Goal: Transaction & Acquisition: Purchase product/service

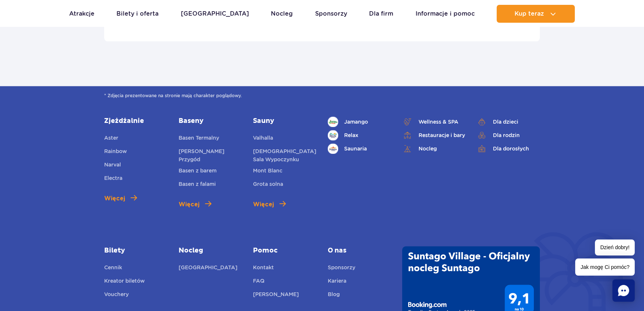
scroll to position [2531, 0]
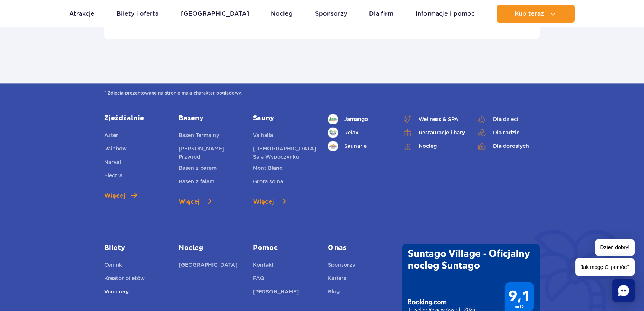
click at [126, 293] on link "Vouchery" at bounding box center [116, 292] width 25 height 10
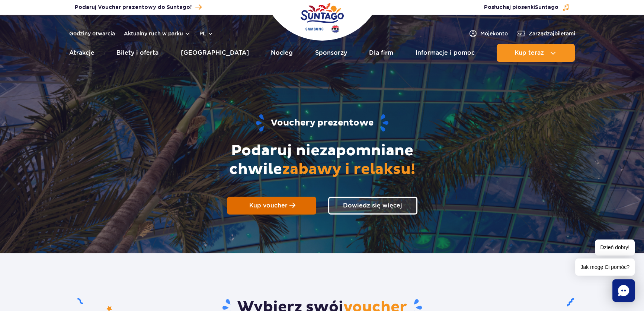
click at [275, 204] on span "Kup voucher" at bounding box center [268, 205] width 38 height 7
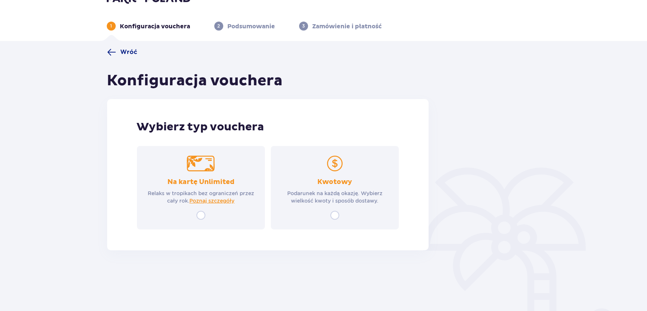
scroll to position [26, 0]
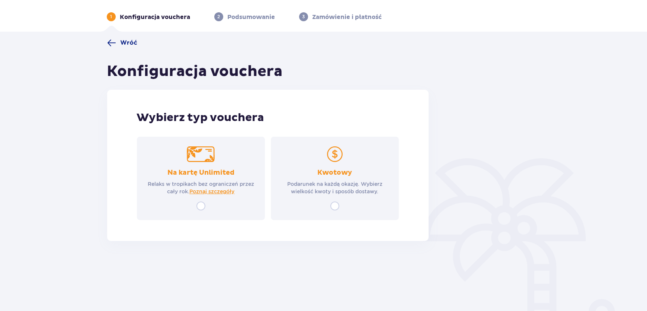
click at [336, 188] on p "Podarunek na każdą okazję. Wybierz wielkość kwoty i sposób dostawy." at bounding box center [335, 187] width 115 height 15
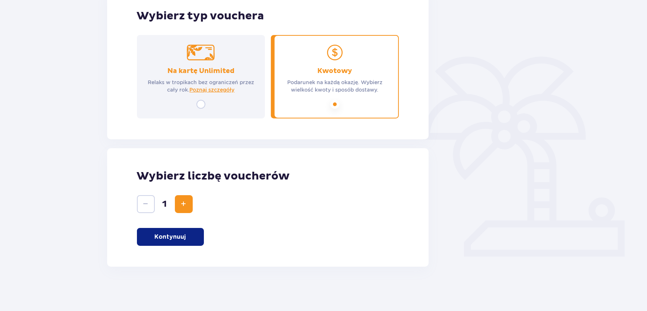
scroll to position [128, 0]
click at [181, 239] on p "Kontynuuj" at bounding box center [170, 236] width 31 height 8
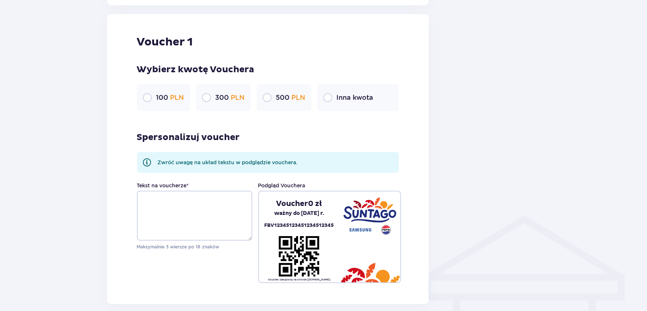
scroll to position [395, 0]
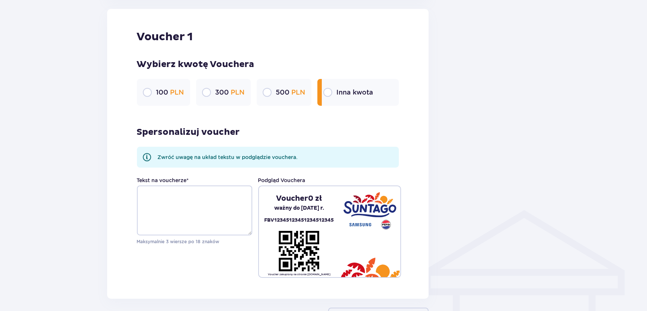
click at [330, 93] on input "radio" at bounding box center [327, 92] width 9 height 9
radio input "true"
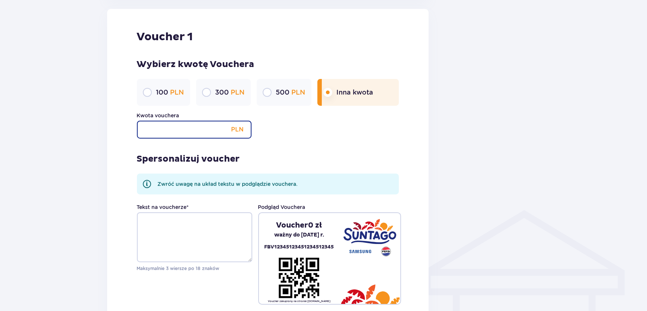
click at [189, 133] on input "Kwota vouchera" at bounding box center [194, 130] width 115 height 18
type input "600"
click at [320, 143] on div "Spersonalizuj voucher Zwróć uwagę na układ tekstu w podglądzie vouchera. Tekst …" at bounding box center [268, 221] width 262 height 166
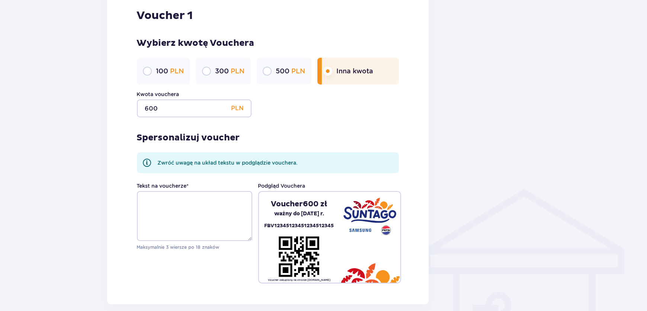
scroll to position [469, 0]
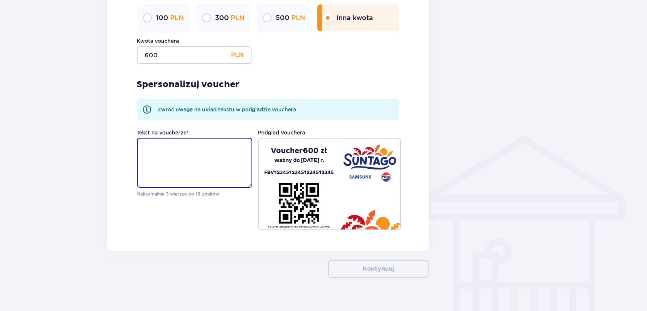
click at [193, 170] on textarea "Tekst na voucherze *" at bounding box center [194, 163] width 115 height 50
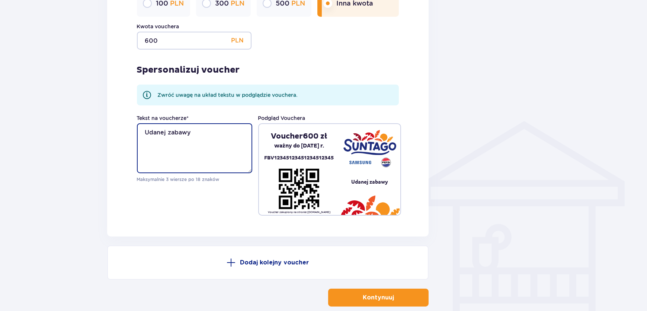
scroll to position [486, 0]
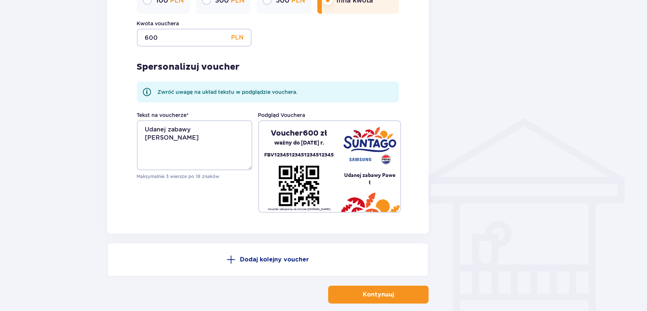
click at [208, 128] on textarea "Udanej zabawy Paweł" at bounding box center [194, 145] width 115 height 50
click at [220, 132] on textarea "Udanej zabawy Paweł" at bounding box center [194, 145] width 115 height 50
click at [145, 128] on textarea "Udanej zabawy Paweł" at bounding box center [194, 145] width 115 height 50
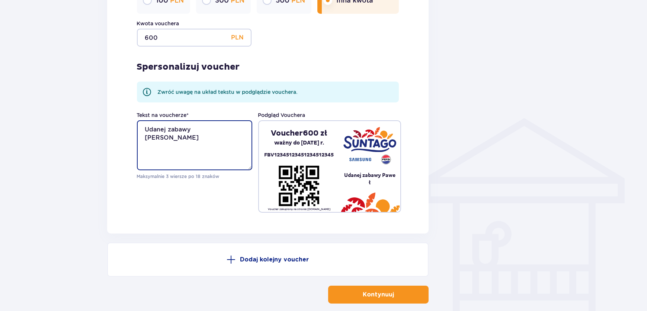
click at [145, 129] on textarea "Udanej zabawy Paweł" at bounding box center [194, 145] width 115 height 50
type textarea "Udanej zabawy Paweł"
click at [387, 183] on pre "Udanej zabawy Pawe ł" at bounding box center [370, 178] width 61 height 15
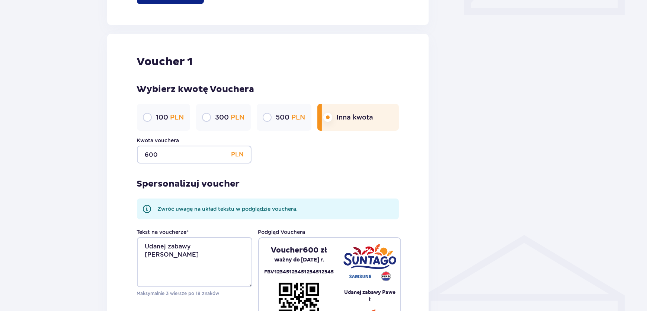
scroll to position [521, 0]
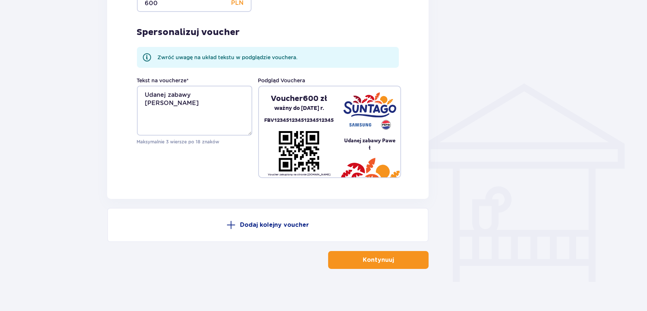
click at [372, 260] on p "Kontynuuj" at bounding box center [378, 260] width 31 height 8
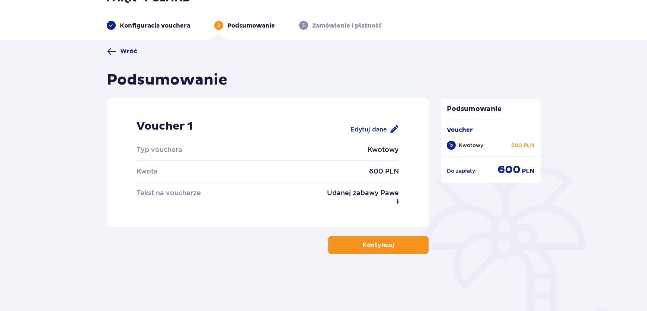
scroll to position [26, 0]
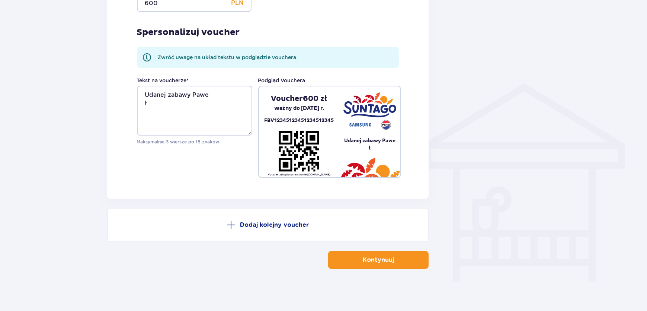
scroll to position [524, 0]
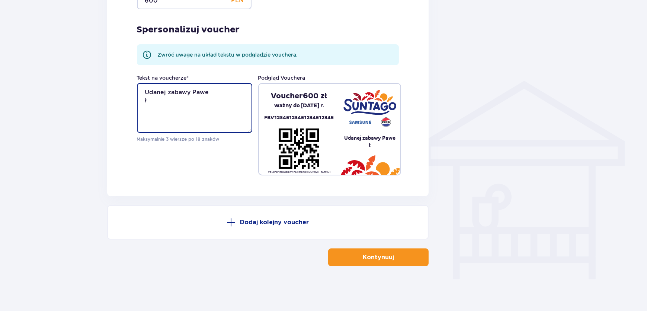
drag, startPoint x: 216, startPoint y: 99, endPoint x: 211, endPoint y: 95, distance: 5.6
click at [216, 97] on textarea "Udanej zabawy Pawe ł" at bounding box center [194, 108] width 115 height 50
click at [152, 102] on textarea "Udanej zabawy Pawe ł" at bounding box center [194, 108] width 115 height 50
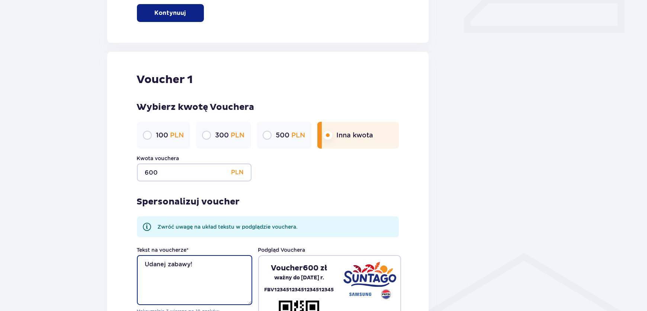
scroll to position [496, 0]
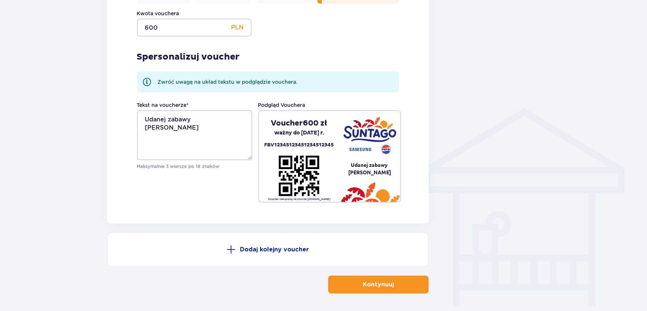
click at [171, 124] on textarea "Udanej zabawy Paweł" at bounding box center [194, 135] width 115 height 50
type textarea "Udanej zabawy Paweł !"
click at [364, 283] on p "Kontynuuj" at bounding box center [378, 284] width 31 height 8
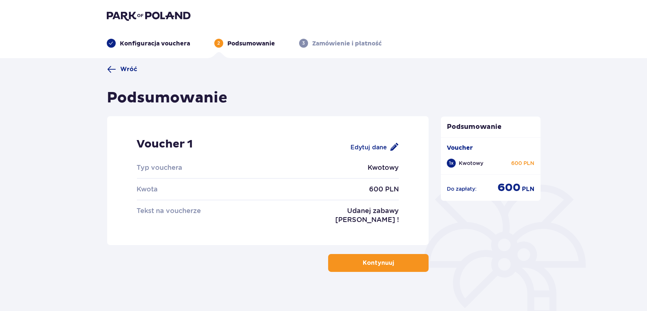
click at [395, 264] on span "button" at bounding box center [395, 262] width 9 height 9
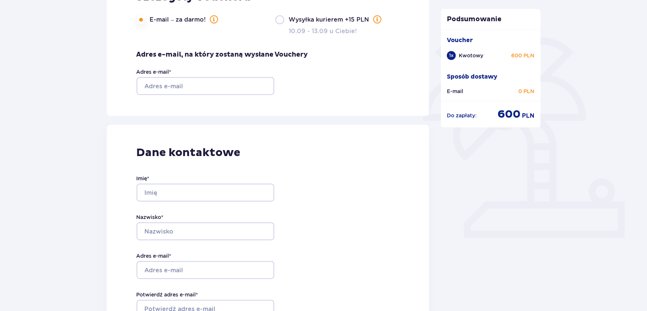
scroll to position [149, 0]
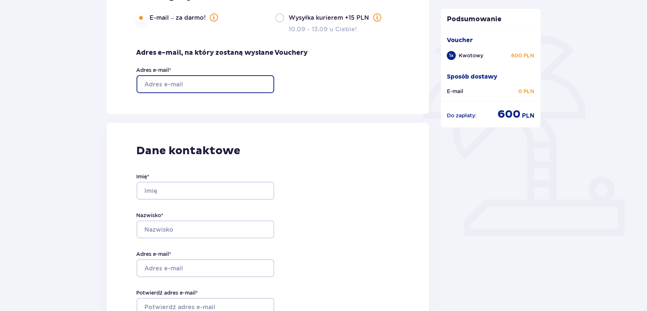
click at [186, 84] on input "Adres e-mail *" at bounding box center [206, 84] width 138 height 18
type input "aleksandra_gawdzik@o2.pl"
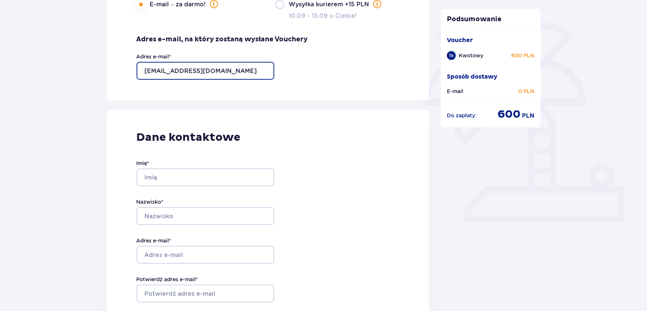
scroll to position [186, 0]
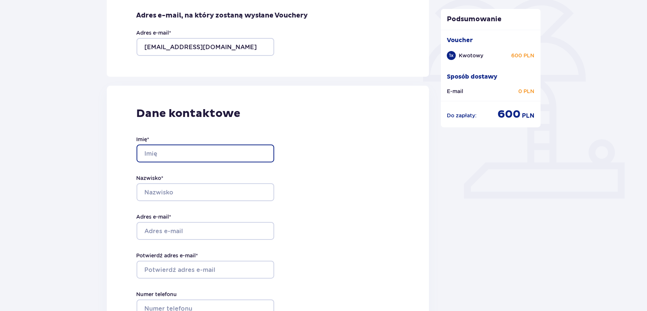
click at [172, 151] on input "Imię *" at bounding box center [206, 153] width 138 height 18
type input "Aleksandra"
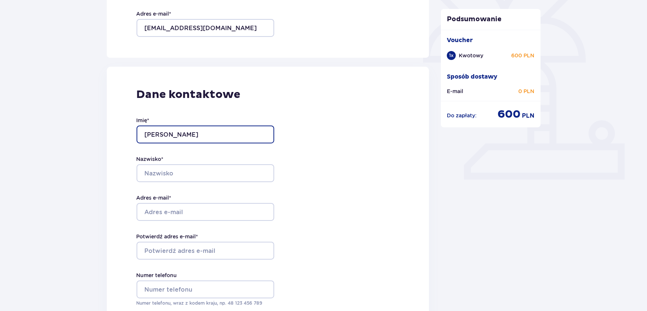
scroll to position [223, 0]
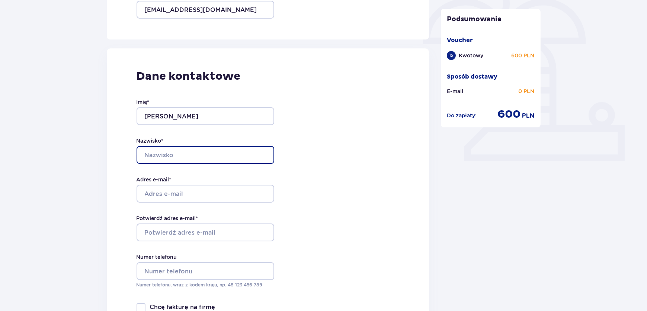
click at [174, 148] on input "Nazwisko *" at bounding box center [206, 155] width 138 height 18
type input "Gawdzik"
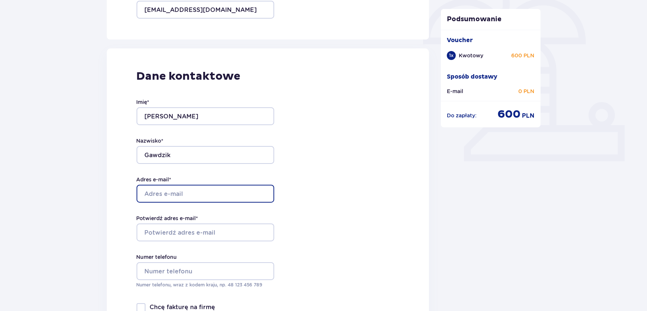
click at [182, 190] on input "Adres e-mail *" at bounding box center [206, 194] width 138 height 18
type input "aleksandra_gawdzik@o2.pl"
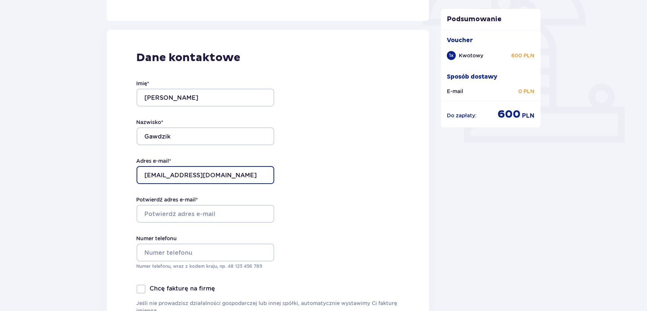
scroll to position [261, 0]
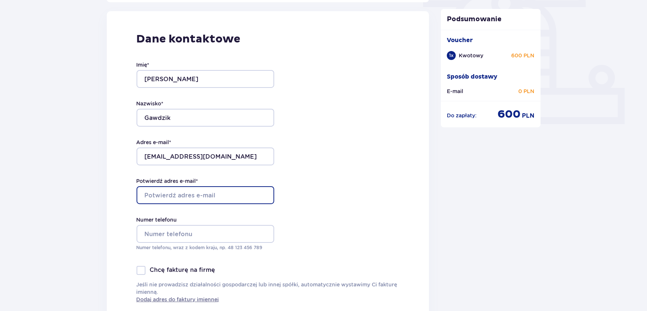
click at [183, 201] on input "Potwierdź adres e-mail *" at bounding box center [206, 195] width 138 height 18
click at [208, 194] on input "Potwierdź adres e-mail *" at bounding box center [206, 195] width 138 height 18
type input "aleksandra_gawdzik@o2.pl"
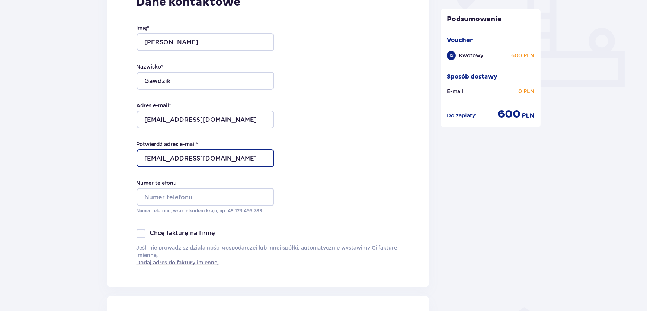
scroll to position [298, 0]
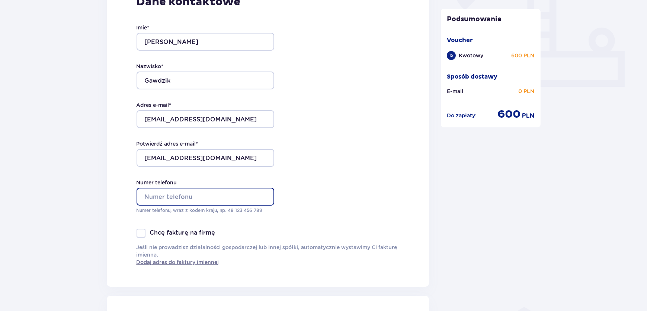
click at [207, 193] on input "Numer telefonu" at bounding box center [206, 197] width 138 height 18
type input "48609499463"
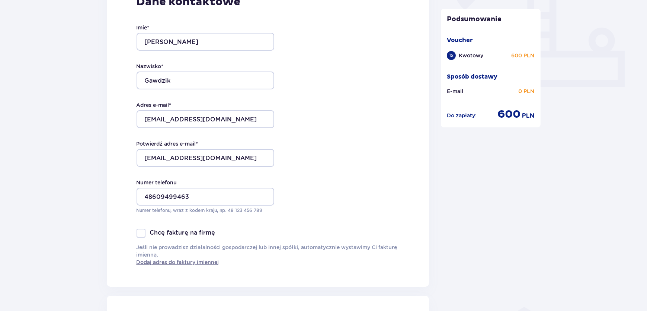
click at [355, 178] on div "Dane kontaktowe Imię * Aleksandra Nazwisko * Gawdzik Adres e-mail * aleksandra_…" at bounding box center [268, 130] width 323 height 313
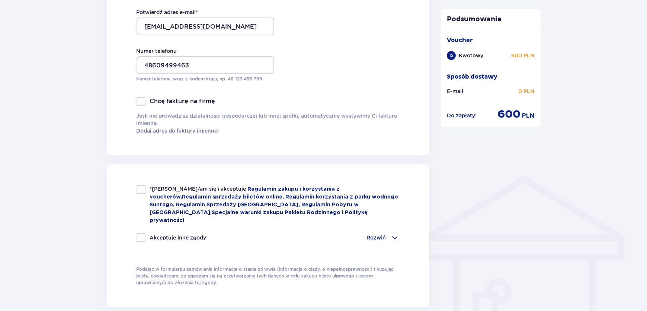
scroll to position [447, 0]
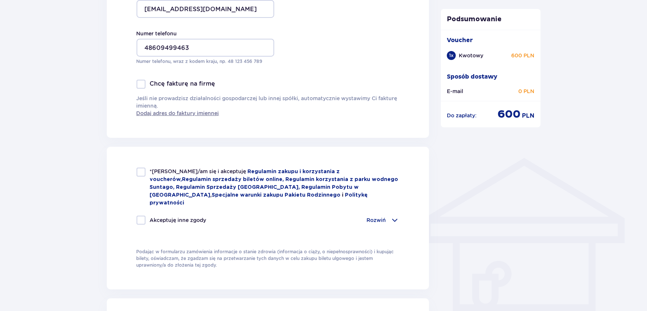
click at [139, 172] on div at bounding box center [141, 171] width 9 height 9
checkbox input "true"
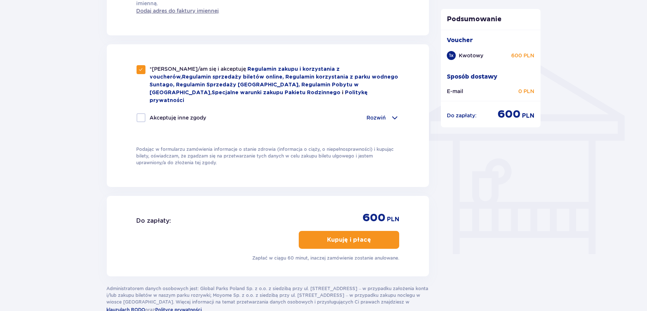
scroll to position [558, 0]
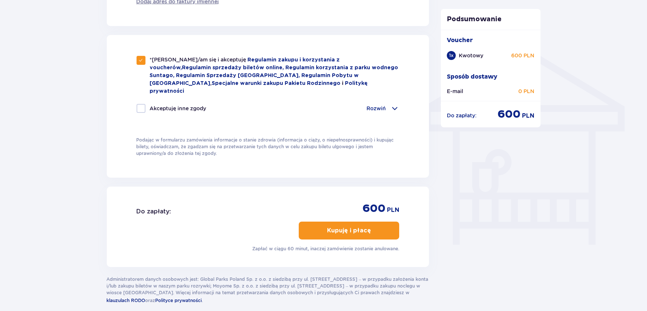
click at [361, 226] on p "Kupuję i płacę" at bounding box center [349, 230] width 44 height 8
